Goal: Information Seeking & Learning: Learn about a topic

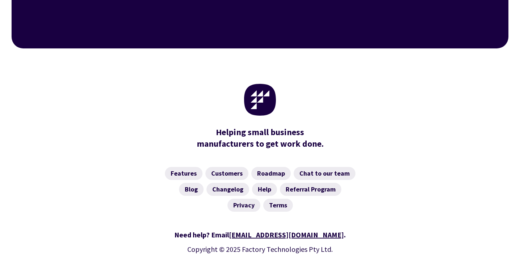
scroll to position [2897, 0]
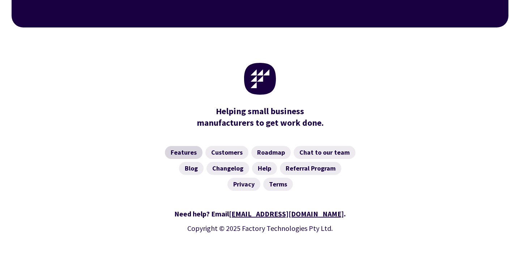
click at [183, 146] on link "Features" at bounding box center [184, 152] width 38 height 13
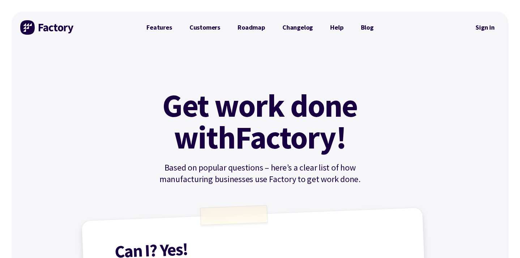
click at [29, 30] on img at bounding box center [47, 27] width 54 height 14
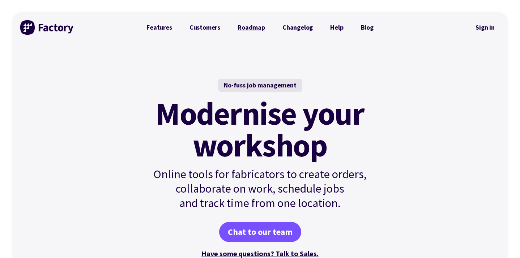
click at [250, 25] on link "Roadmap" at bounding box center [251, 27] width 45 height 14
click at [272, 82] on div "No-fuss job management" at bounding box center [260, 85] width 84 height 13
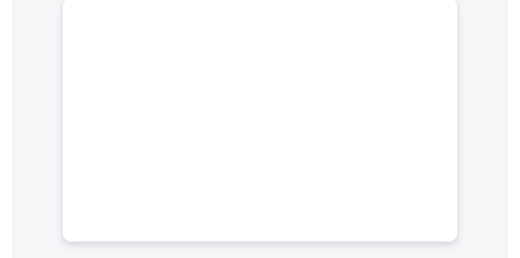
scroll to position [345, 0]
